Goal: Transaction & Acquisition: Download file/media

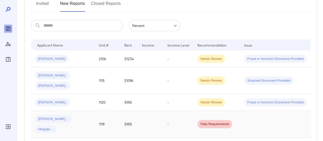
scroll to position [102, 0]
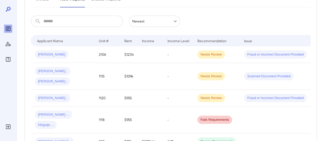
scroll to position [102, 0]
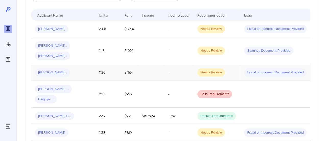
click at [79, 68] on div "[PERSON_NAME].." at bounding box center [63, 72] width 56 height 8
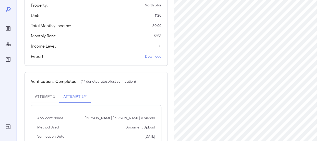
scroll to position [102, 0]
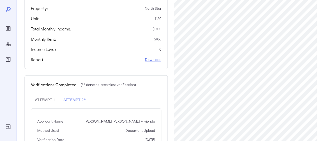
click at [154, 59] on link "Download" at bounding box center [153, 59] width 16 height 5
